Goal: Transaction & Acquisition: Purchase product/service

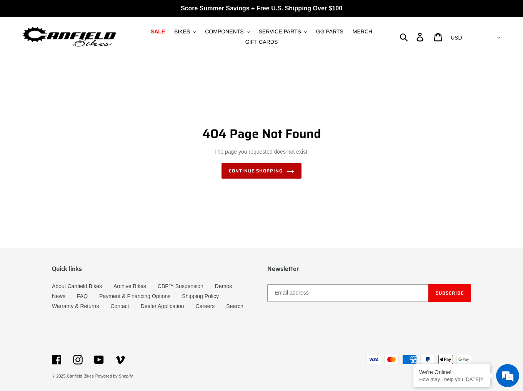
click at [280, 171] on link "Continue shopping" at bounding box center [261, 170] width 80 height 15
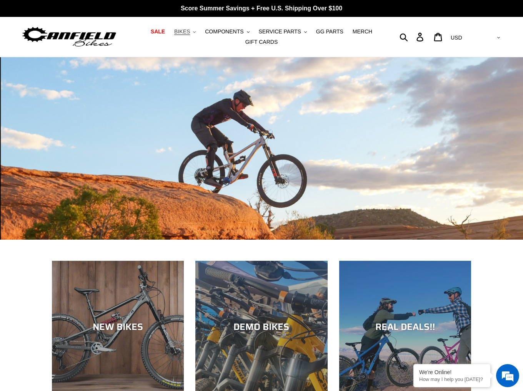
click at [196, 32] on icon "button" at bounding box center [194, 32] width 3 height 2
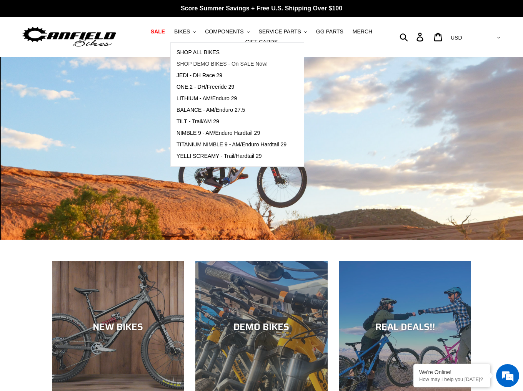
click at [217, 64] on span "SHOP DEMO BIKES - On SALE Now!" at bounding box center [221, 64] width 91 height 7
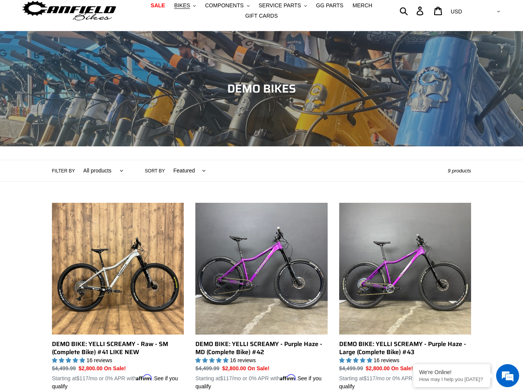
scroll to position [25, 0]
